Goal: Find specific page/section: Find specific page/section

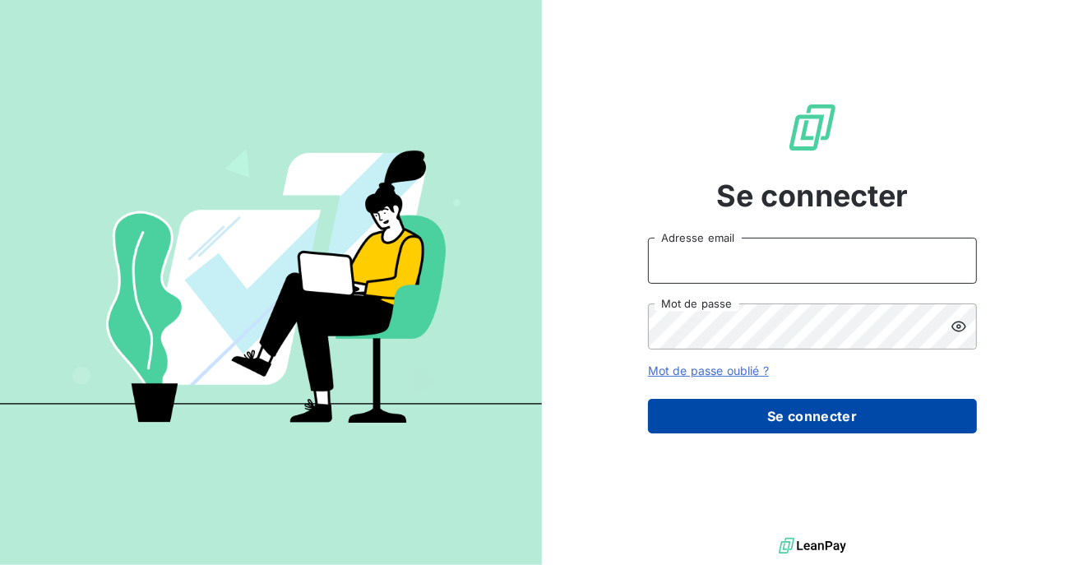
type input "[PERSON_NAME][EMAIL_ADDRESS][DOMAIN_NAME]"
click at [726, 411] on button "Se connecter" at bounding box center [812, 416] width 329 height 35
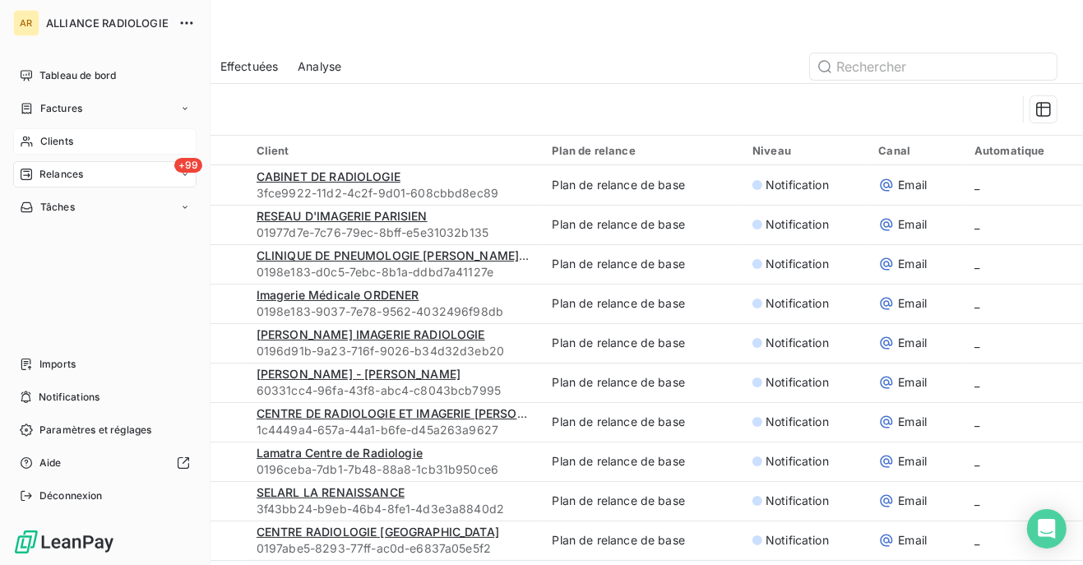
click at [53, 141] on span "Clients" at bounding box center [56, 141] width 33 height 15
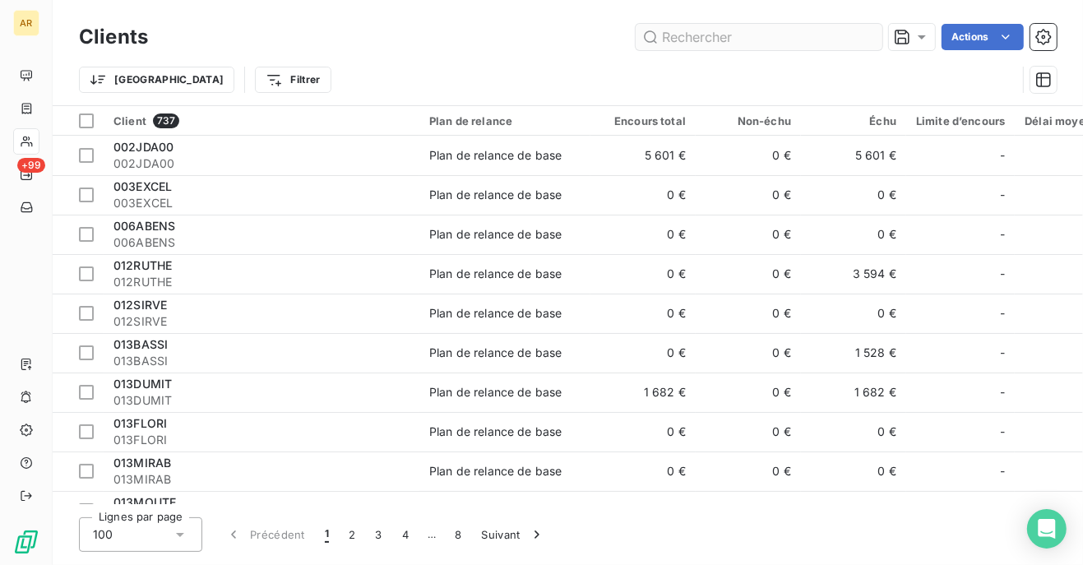
click at [670, 42] on input "text" at bounding box center [758, 37] width 247 height 26
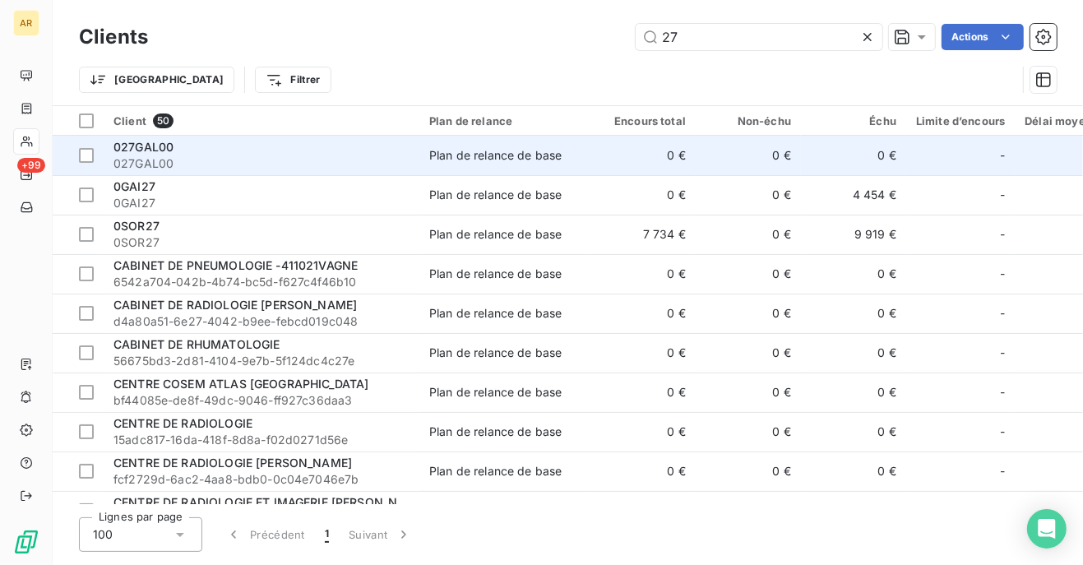
type input "27"
click at [145, 164] on span "027GAL00" at bounding box center [261, 163] width 296 height 16
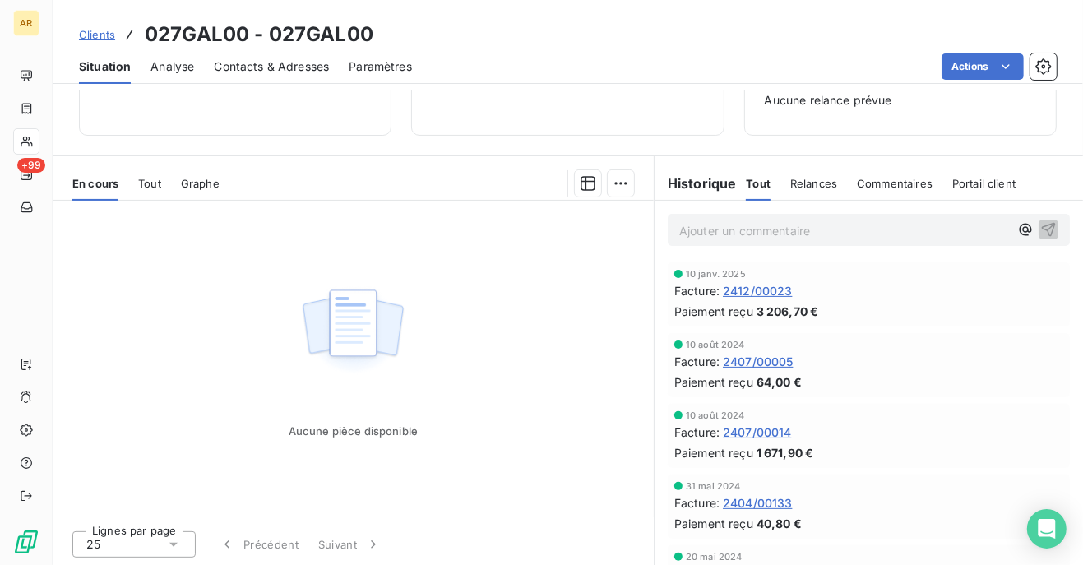
scroll to position [45, 0]
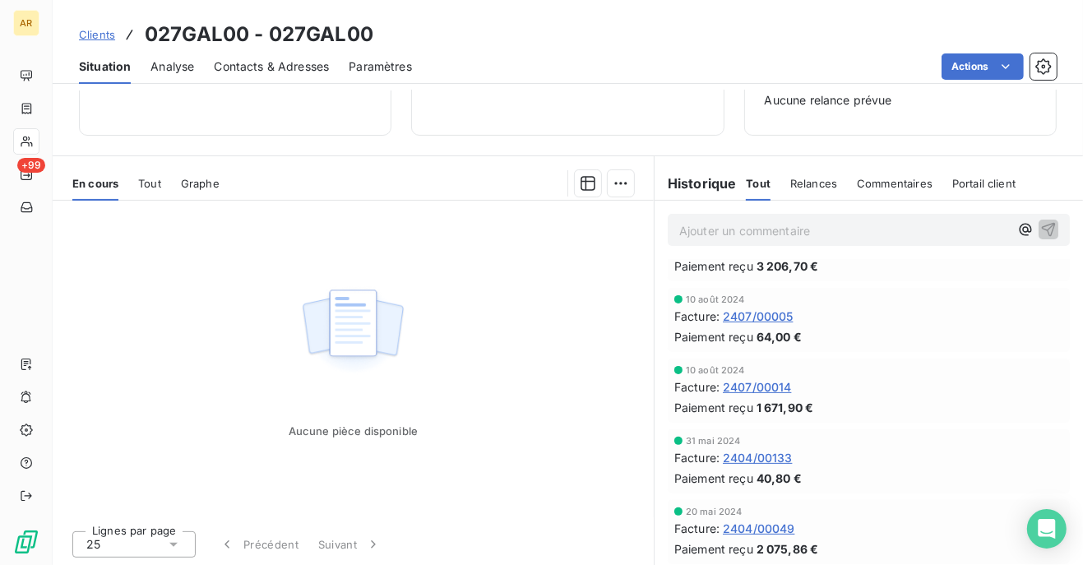
click at [158, 181] on span "Tout" at bounding box center [149, 183] width 23 height 13
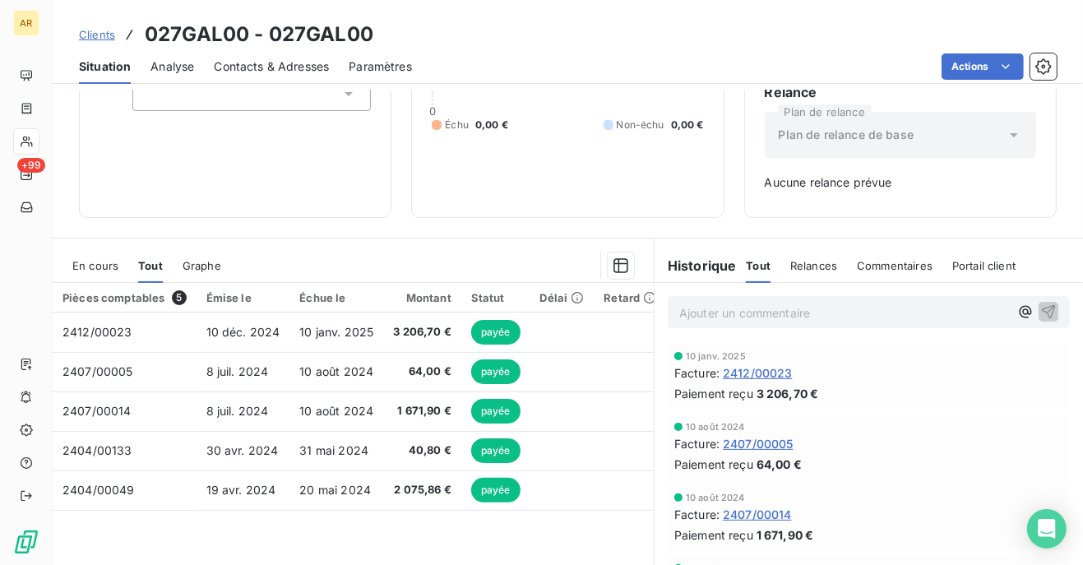
scroll to position [0, 0]
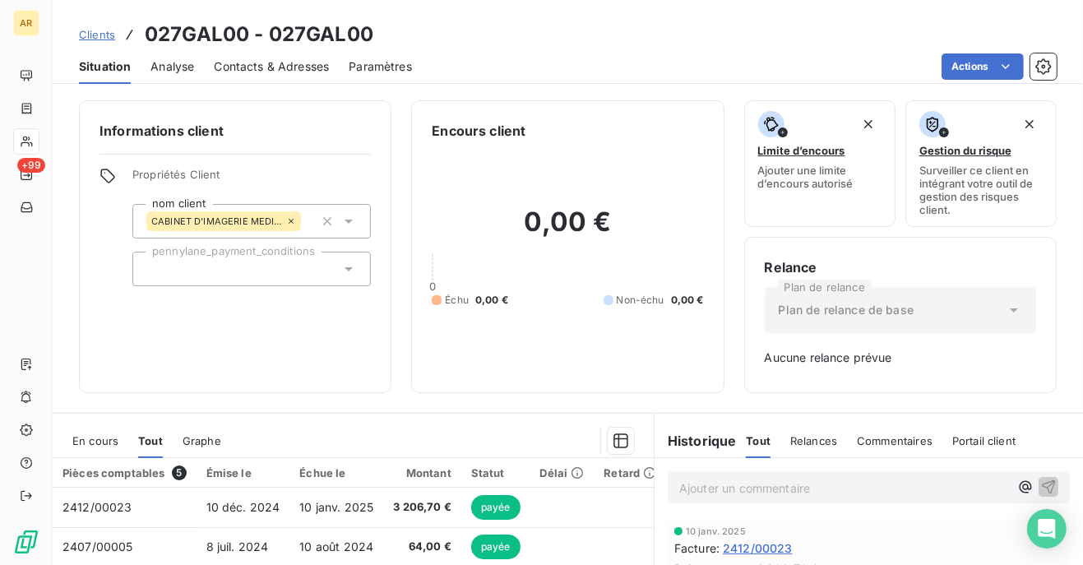
click at [588, 58] on div "Actions" at bounding box center [744, 66] width 625 height 26
click at [91, 29] on span "Clients" at bounding box center [97, 34] width 36 height 13
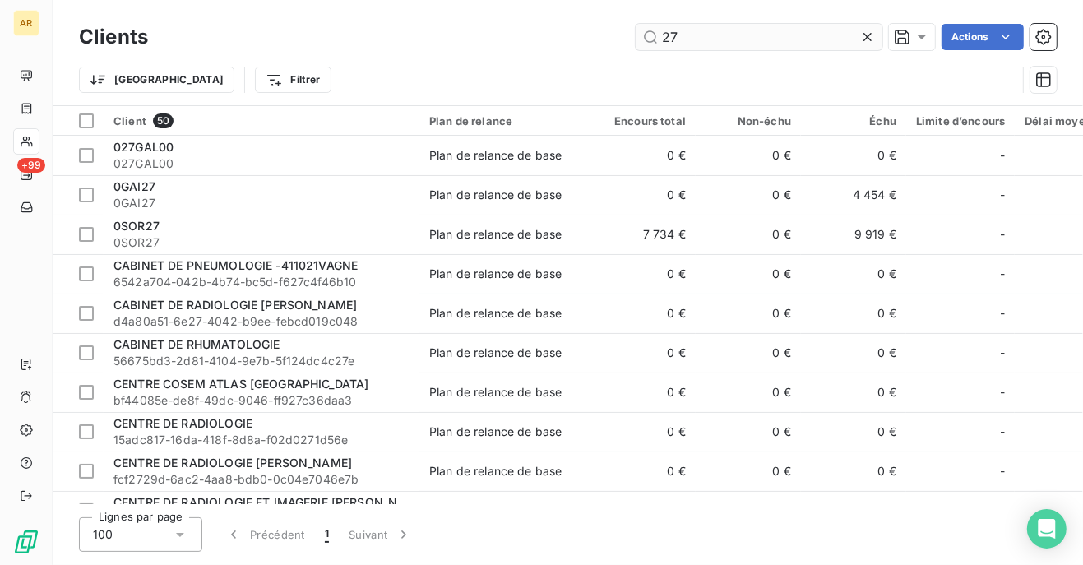
click at [713, 24] on input "27" at bounding box center [758, 37] width 247 height 26
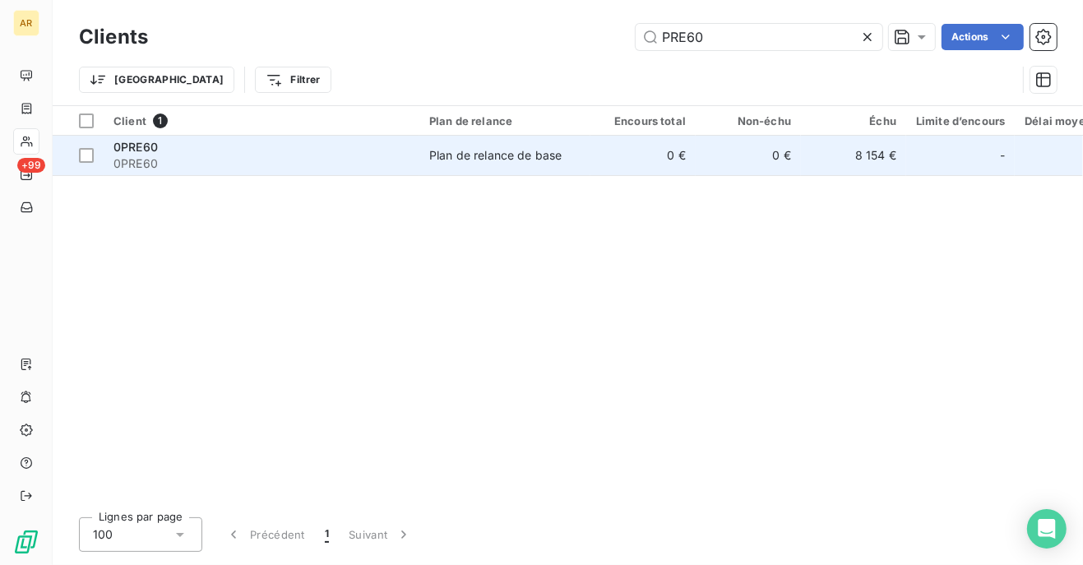
type input "PRE60"
click at [148, 159] on span "0PRE60" at bounding box center [261, 163] width 296 height 16
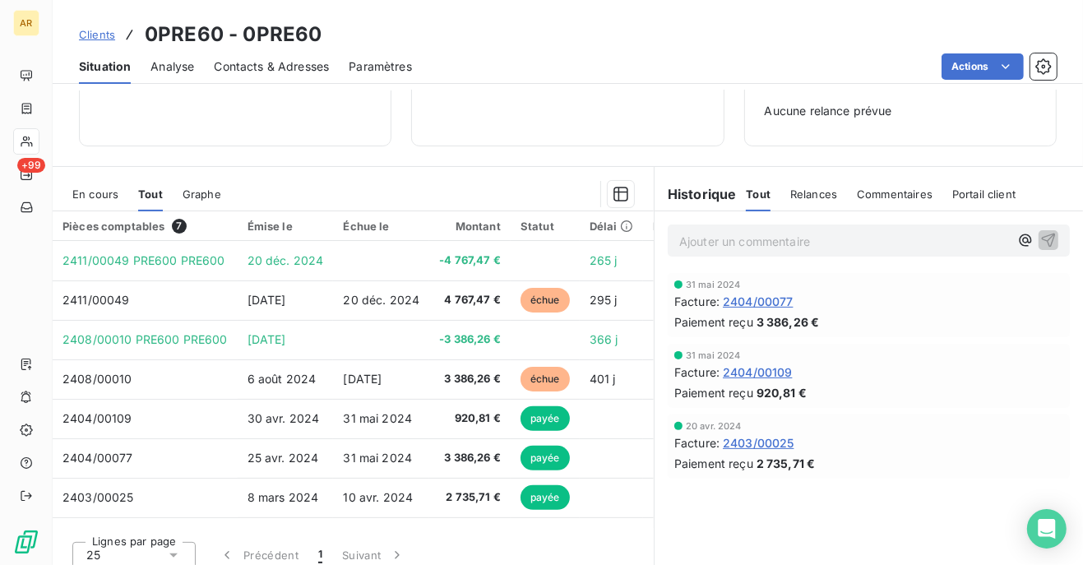
scroll to position [257, 0]
